Goal: Task Accomplishment & Management: Complete application form

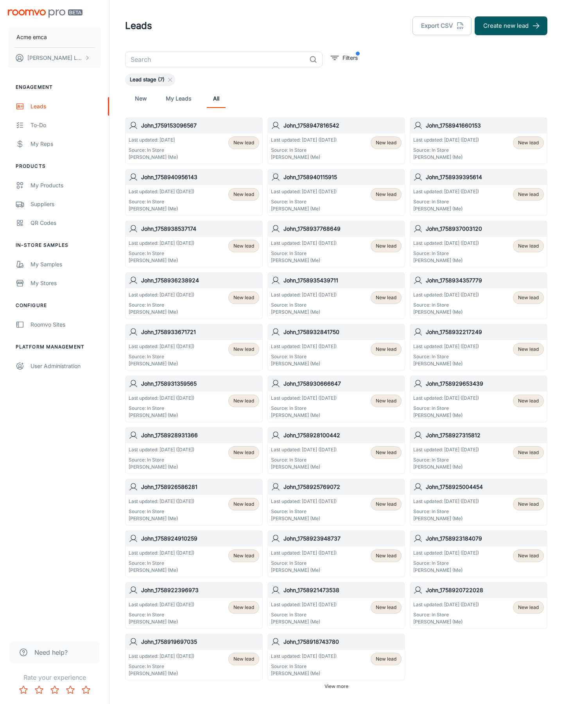
click at [511, 26] on button "Create new lead" at bounding box center [511, 25] width 73 height 19
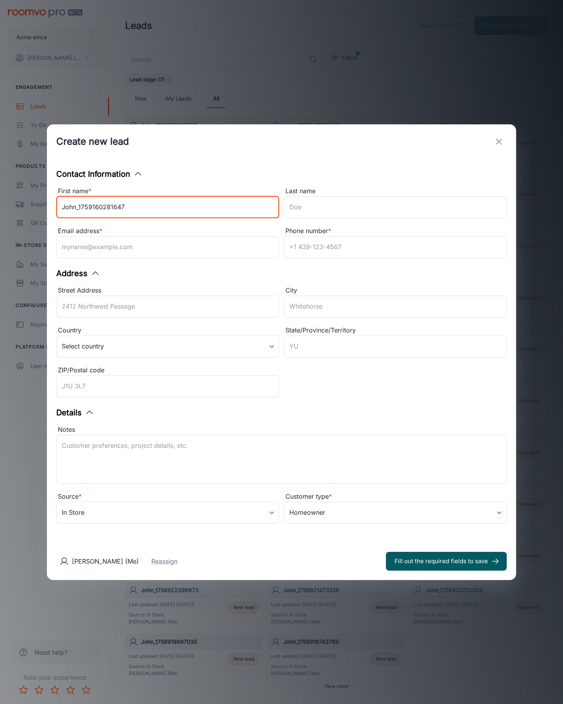
type input "John_1759160281647"
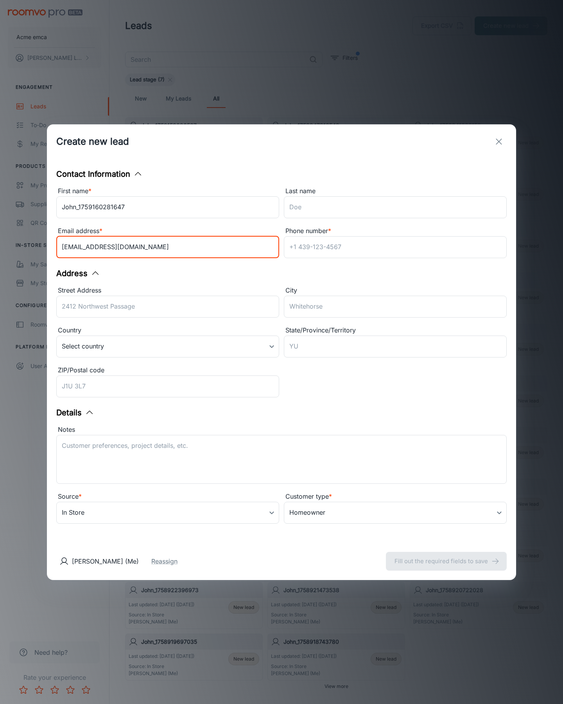
type input "[EMAIL_ADDRESS][DOMAIN_NAME]"
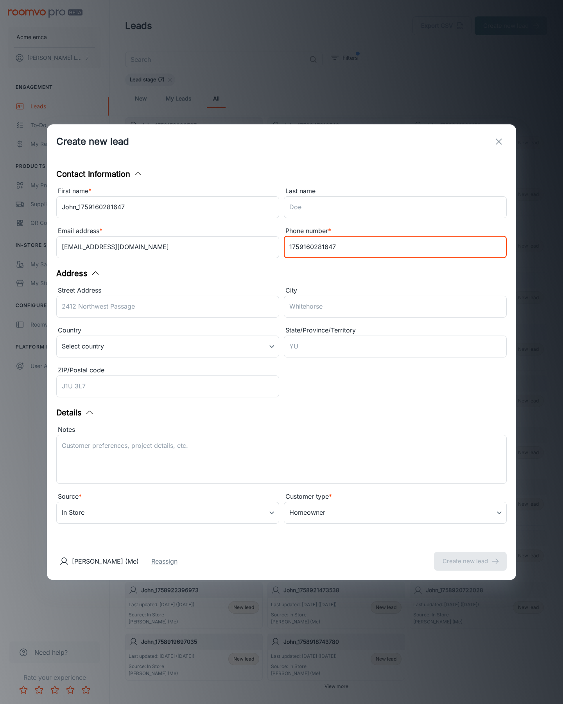
type input "1759160281647"
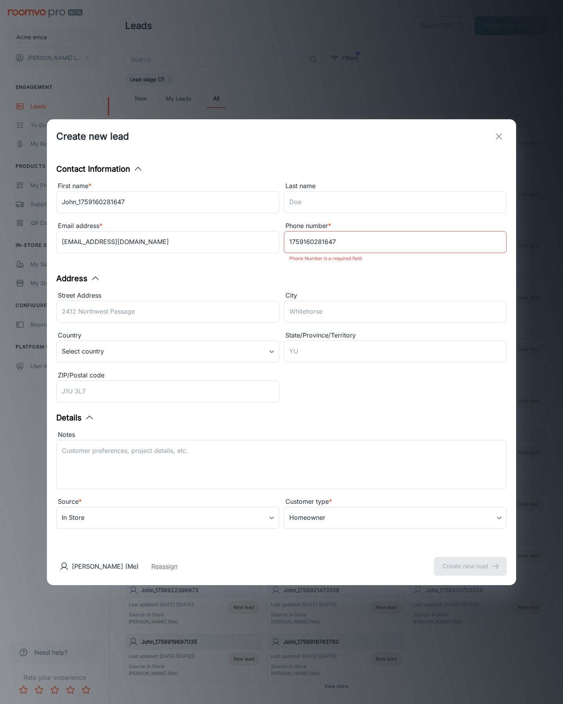
click at [470, 561] on button "Create new lead" at bounding box center [470, 566] width 73 height 19
